Goal: Check status

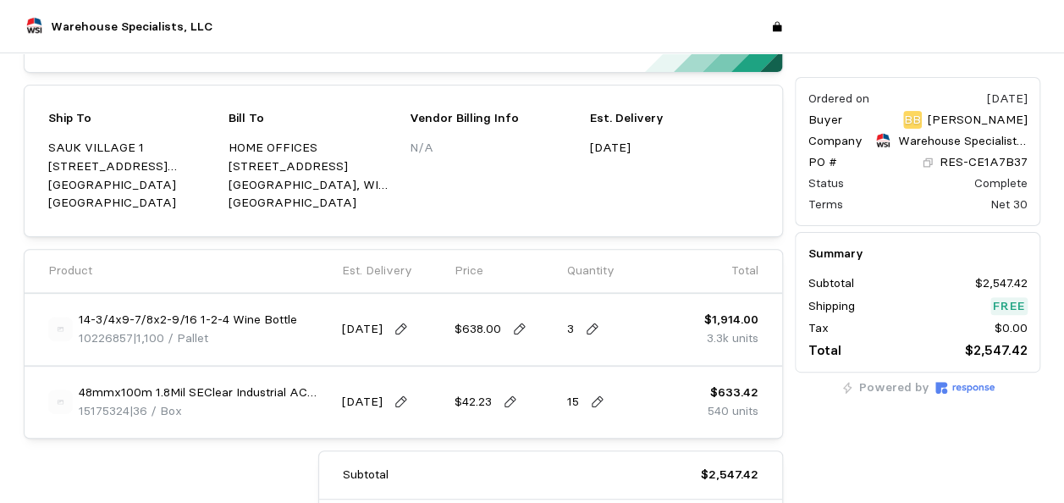
scroll to position [169, 0]
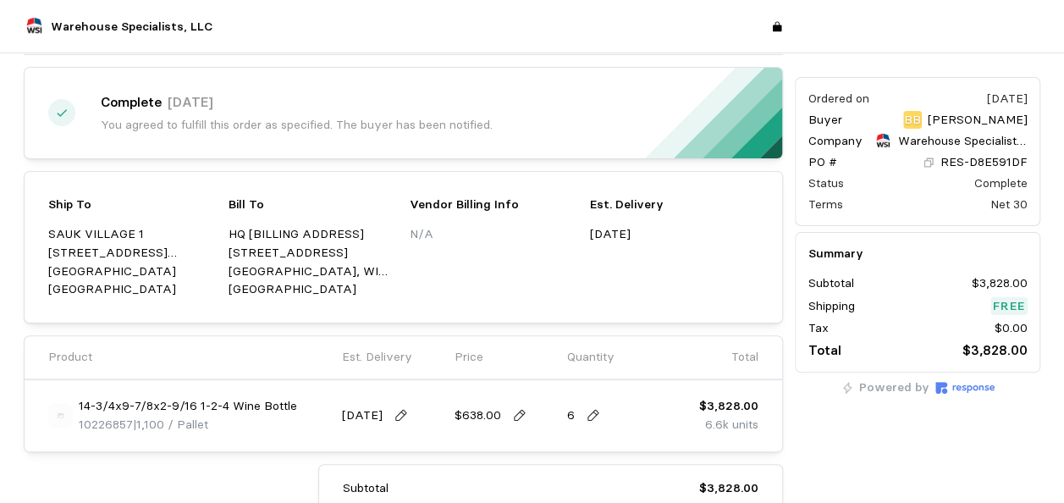
scroll to position [59, 0]
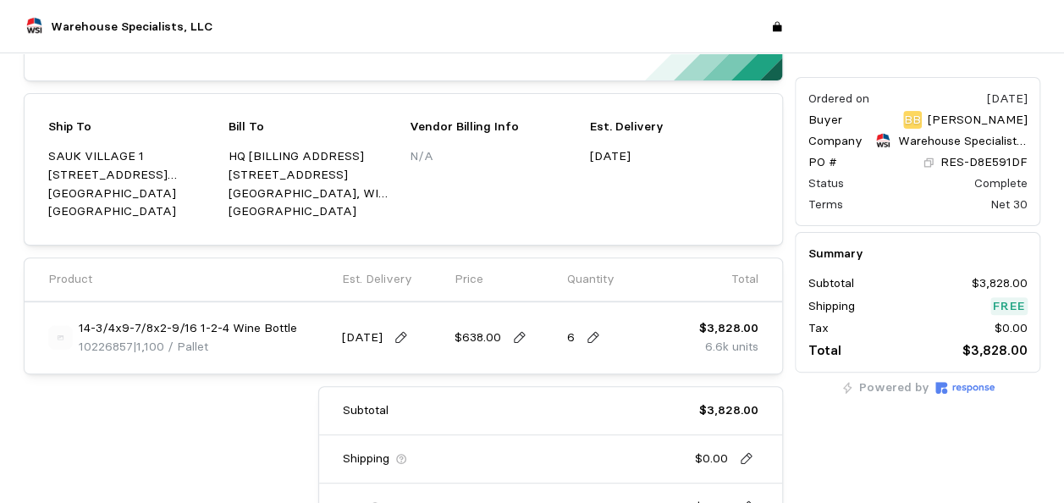
scroll to position [169, 0]
